Goal: Task Accomplishment & Management: Use online tool/utility

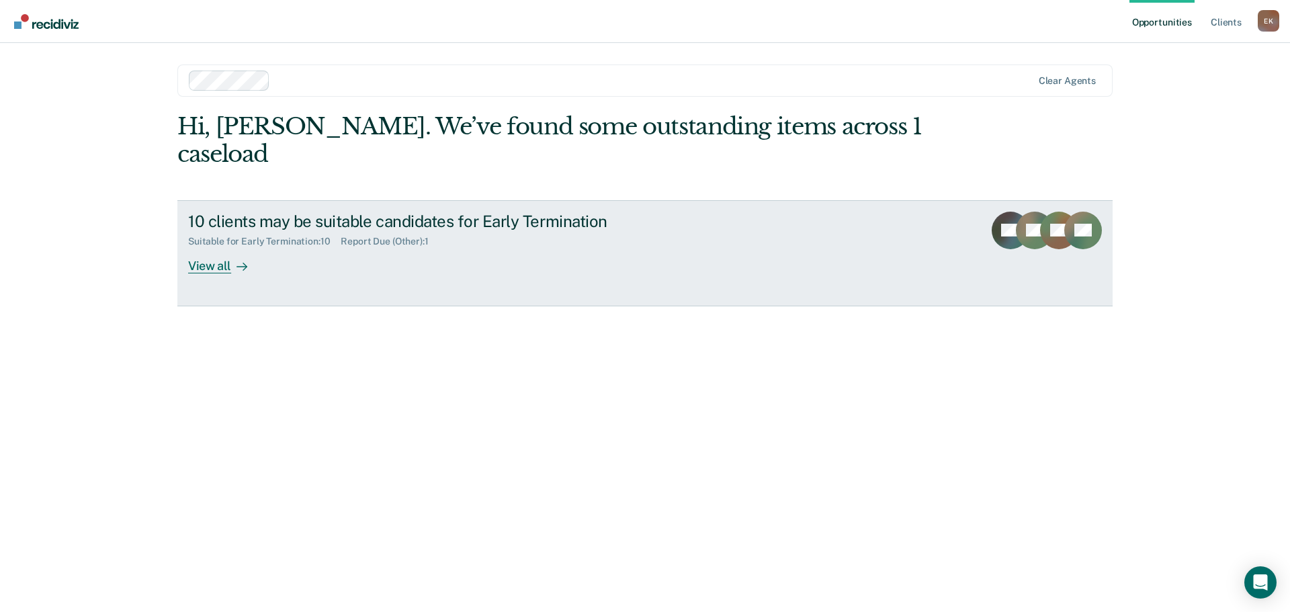
click at [200, 247] on div "View all" at bounding box center [225, 260] width 75 height 26
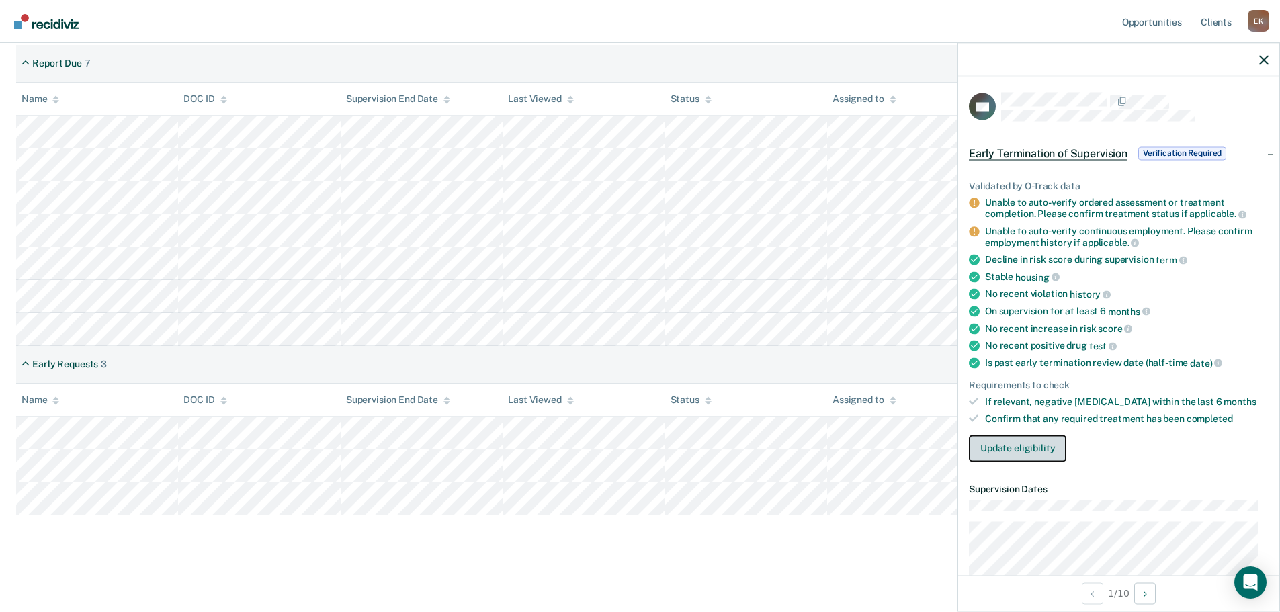
click at [1012, 446] on button "Update eligibility" at bounding box center [1017, 448] width 97 height 27
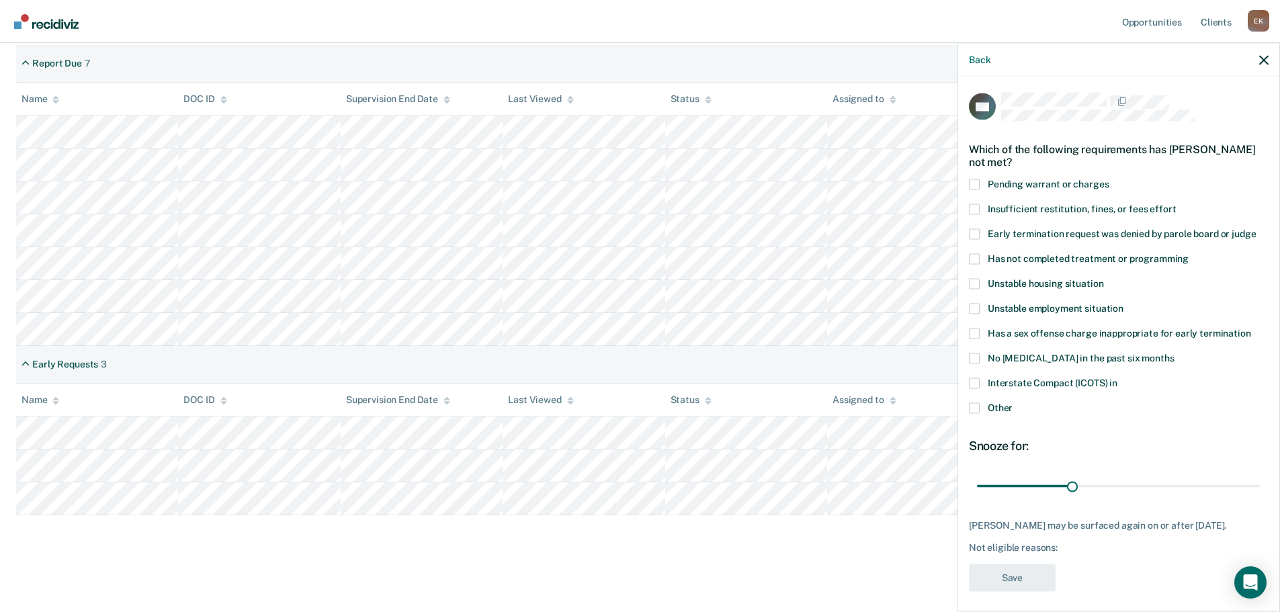
click at [975, 206] on span at bounding box center [974, 209] width 11 height 11
click at [1176, 204] on input "Insufficient restitution, fines, or fees effort" at bounding box center [1176, 204] width 0 height 0
click at [976, 382] on span at bounding box center [974, 383] width 11 height 11
click at [1118, 378] on input "Interstate Compact (ICOTS) in" at bounding box center [1118, 378] width 0 height 0
click at [1012, 576] on button "Save" at bounding box center [1012, 578] width 87 height 28
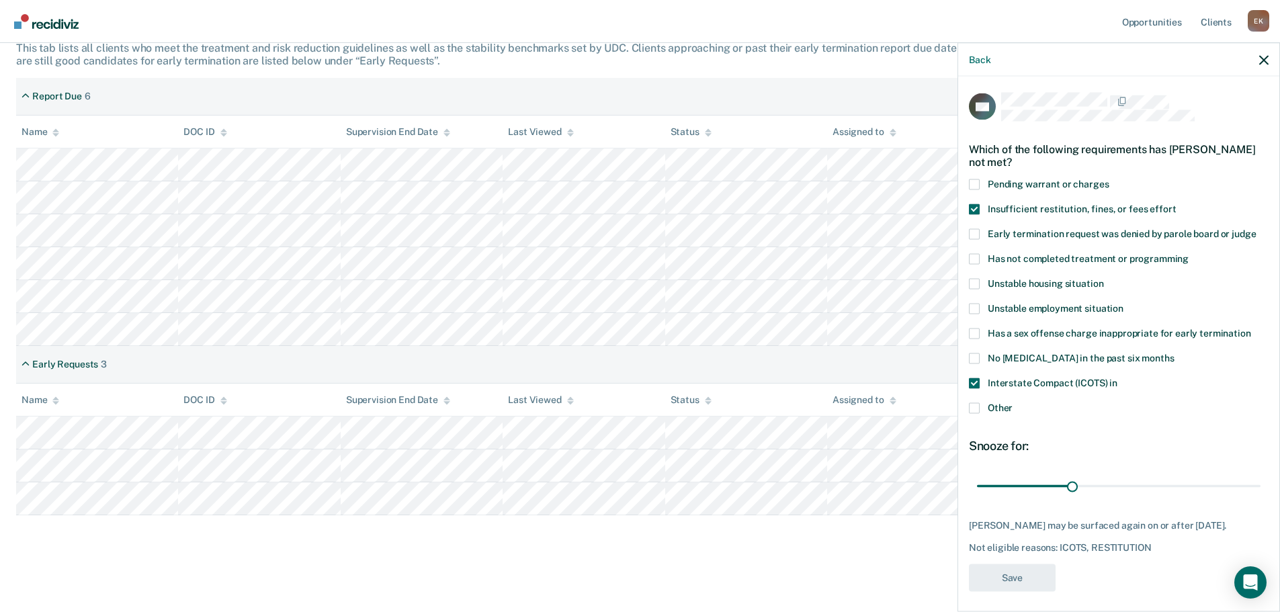
scroll to position [228, 0]
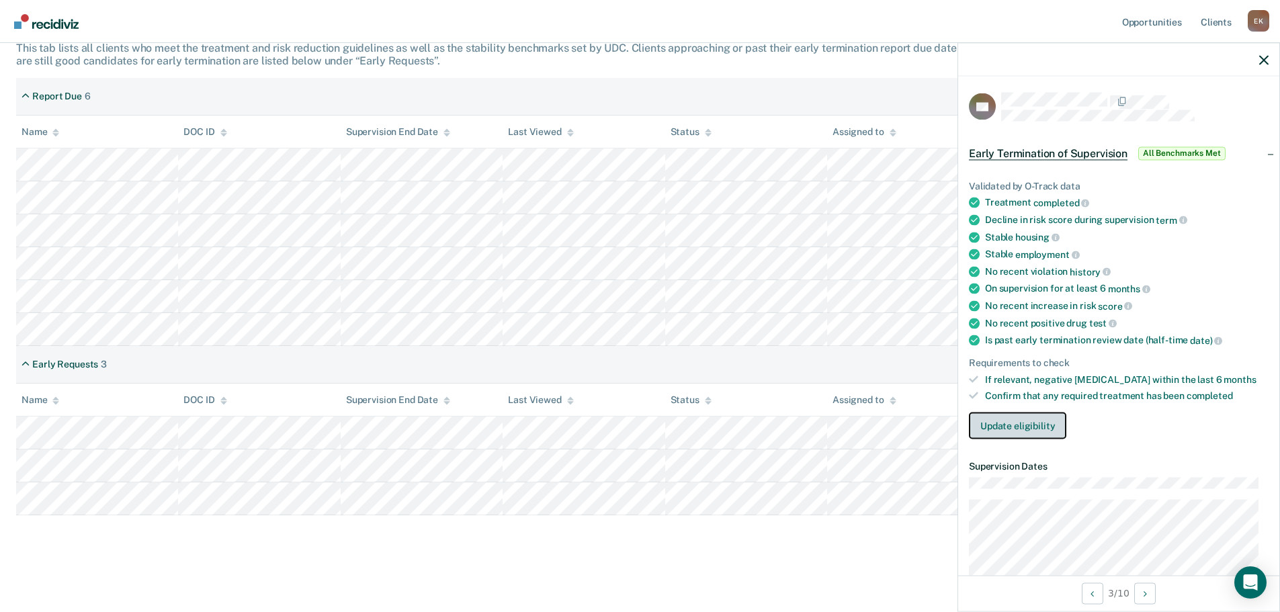
click at [1044, 427] on button "Update eligibility" at bounding box center [1017, 426] width 97 height 27
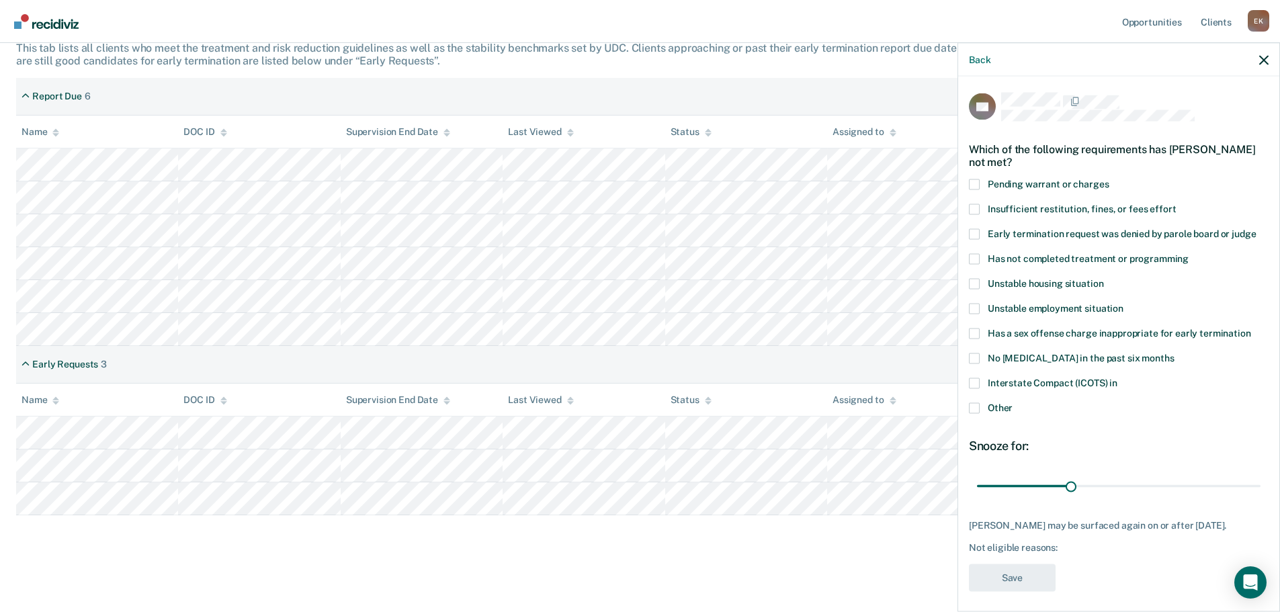
click at [974, 382] on span at bounding box center [974, 383] width 11 height 11
click at [1118, 378] on input "Interstate Compact (ICOTS) in" at bounding box center [1118, 378] width 0 height 0
click at [1012, 578] on button "Save" at bounding box center [1012, 578] width 87 height 28
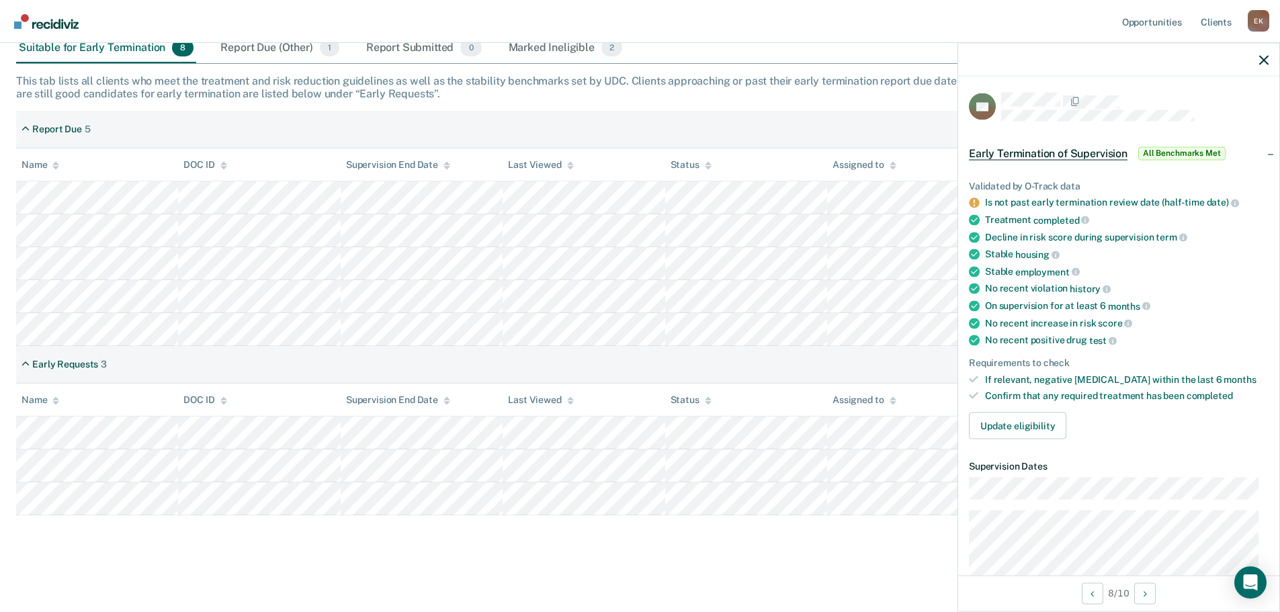
scroll to position [134, 0]
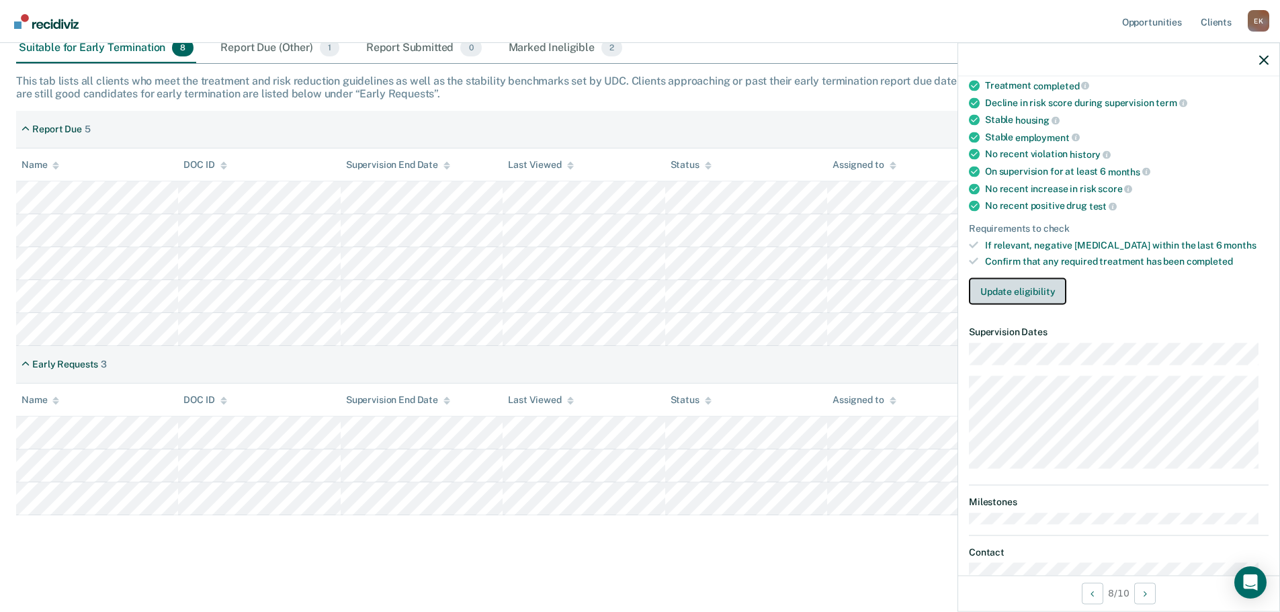
click at [1016, 297] on button "Update eligibility" at bounding box center [1017, 291] width 97 height 27
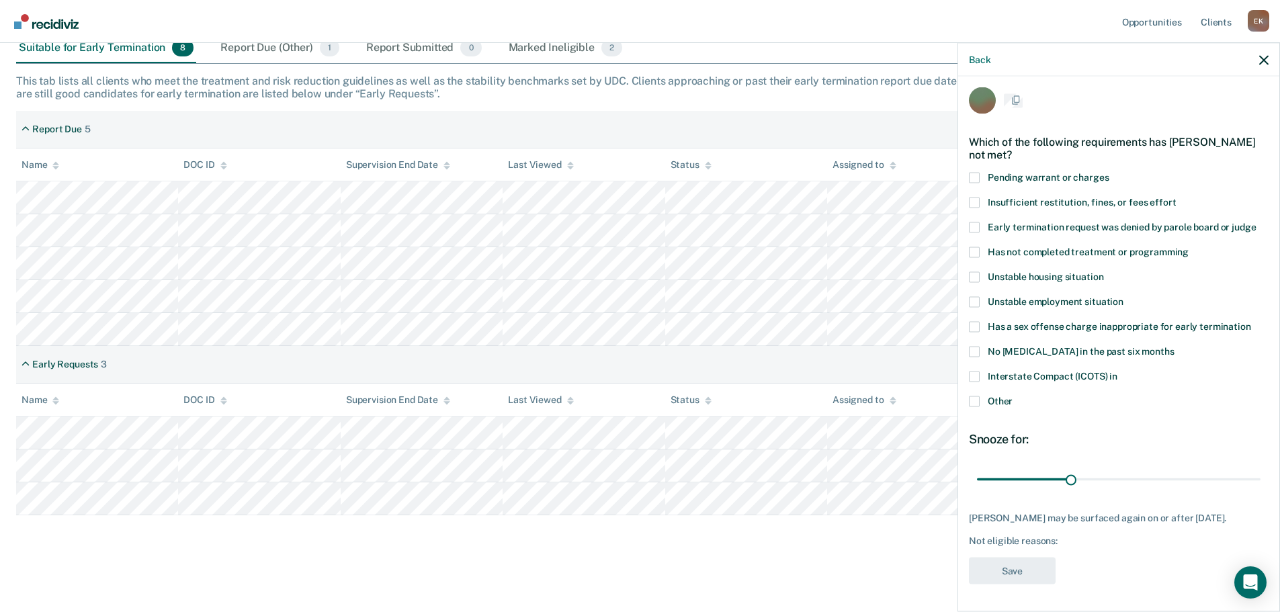
scroll to position [17, 0]
click at [1258, 56] on div "Back" at bounding box center [1118, 60] width 321 height 34
click at [1264, 63] on icon "button" at bounding box center [1263, 59] width 9 height 9
